Goal: Information Seeking & Learning: Learn about a topic

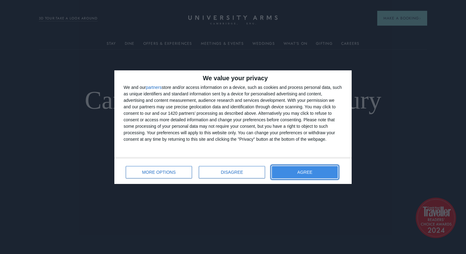
click at [310, 170] on span "AGREE" at bounding box center [305, 172] width 15 height 4
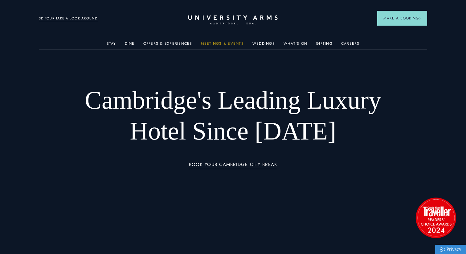
click at [212, 44] on link "Meetings & Events" at bounding box center [222, 45] width 43 height 8
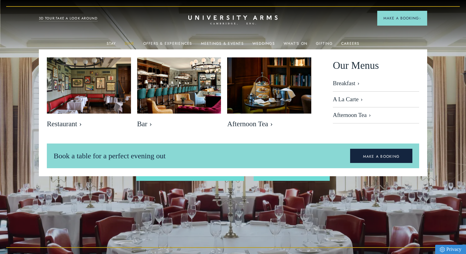
click at [129, 43] on link "Dine" at bounding box center [130, 45] width 10 height 8
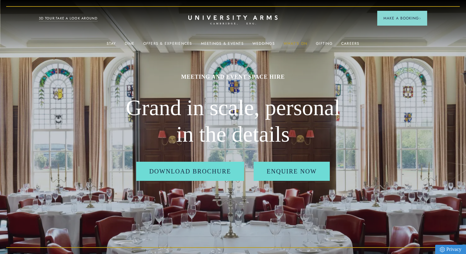
click at [291, 41] on link "What's On" at bounding box center [296, 45] width 24 height 8
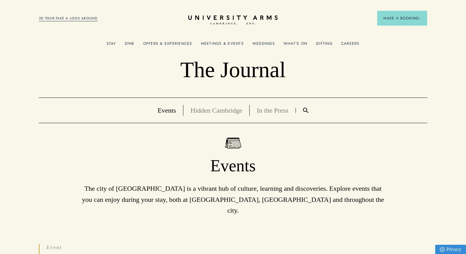
click at [215, 44] on link "Meetings & Events" at bounding box center [222, 45] width 43 height 8
